Goal: Complete application form

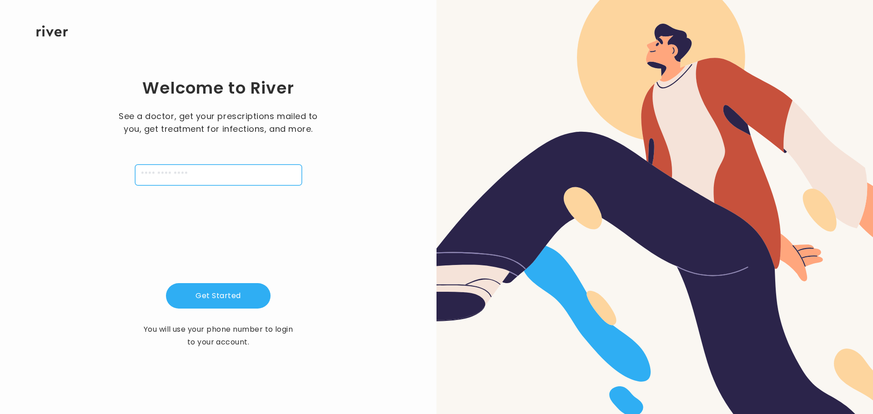
click at [227, 183] on input "tel" at bounding box center [218, 175] width 167 height 21
drag, startPoint x: 184, startPoint y: 173, endPoint x: 181, endPoint y: 170, distance: 4.8
click at [184, 173] on input "tel" at bounding box center [218, 175] width 167 height 21
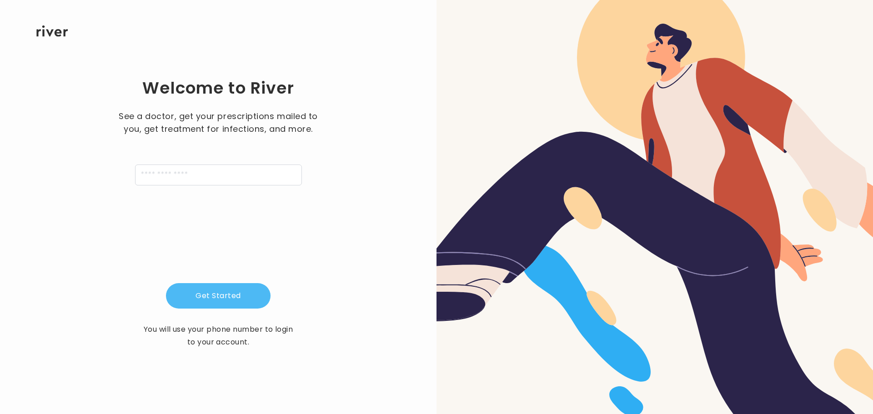
click at [225, 302] on button "Get Started" at bounding box center [218, 295] width 105 height 25
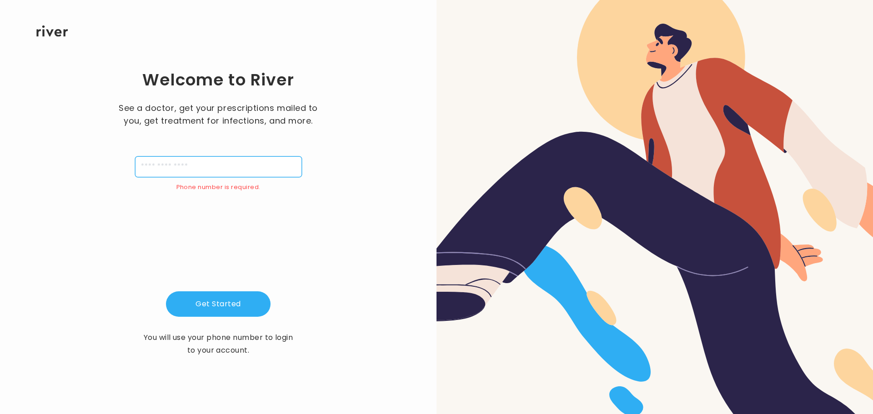
click at [215, 160] on input "tel" at bounding box center [218, 166] width 167 height 21
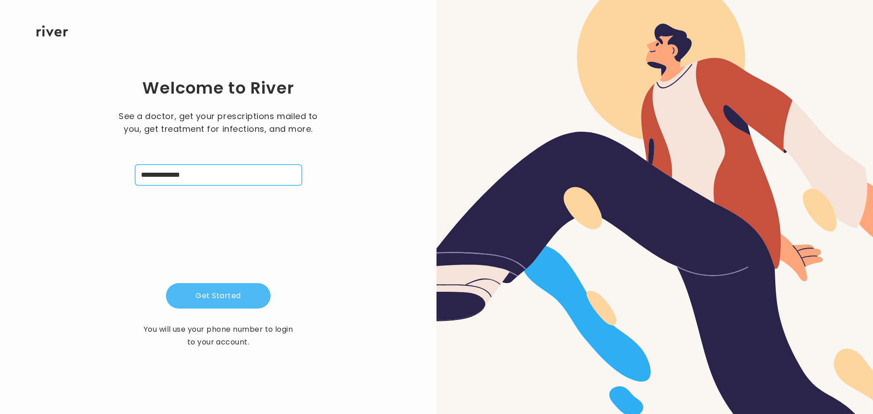
type input "**********"
click at [217, 289] on button "Get Started" at bounding box center [218, 295] width 105 height 25
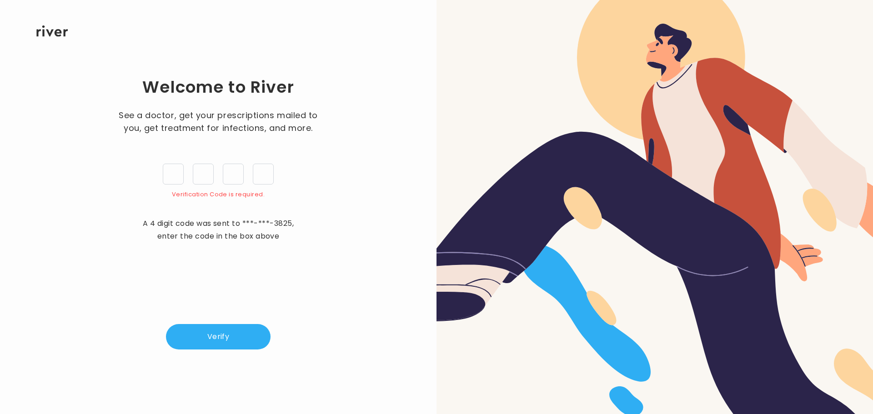
type input "*"
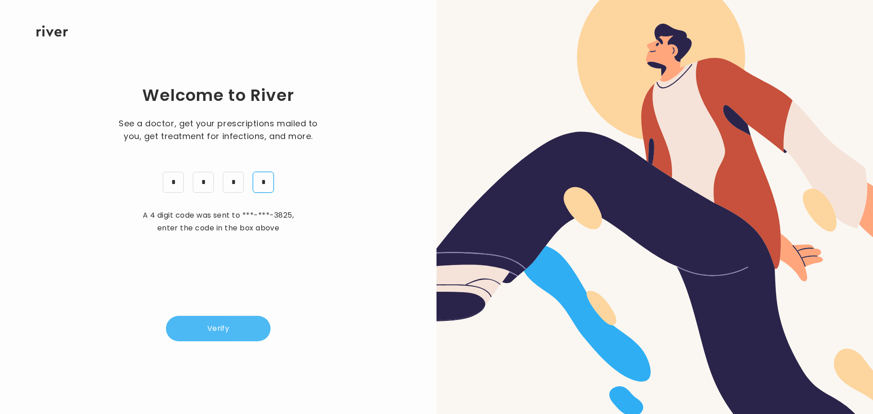
type input "*"
click at [228, 334] on button "Verify" at bounding box center [218, 328] width 105 height 25
